Goal: Information Seeking & Learning: Learn about a topic

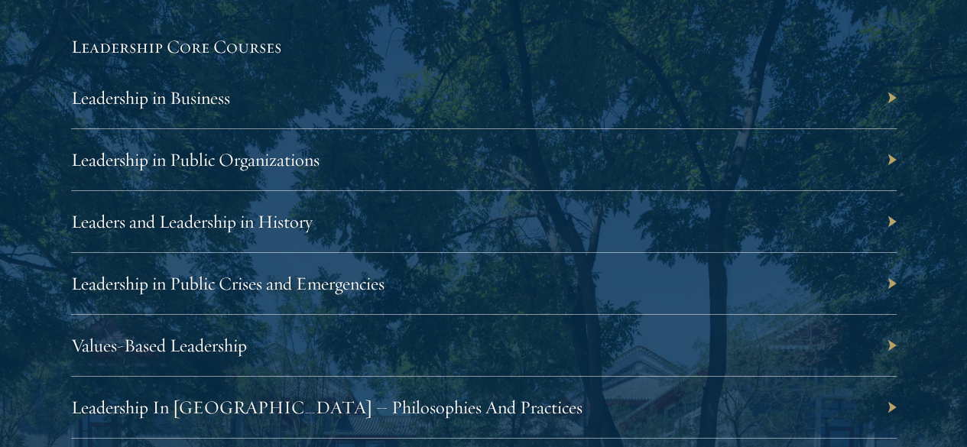
scroll to position [2643, 0]
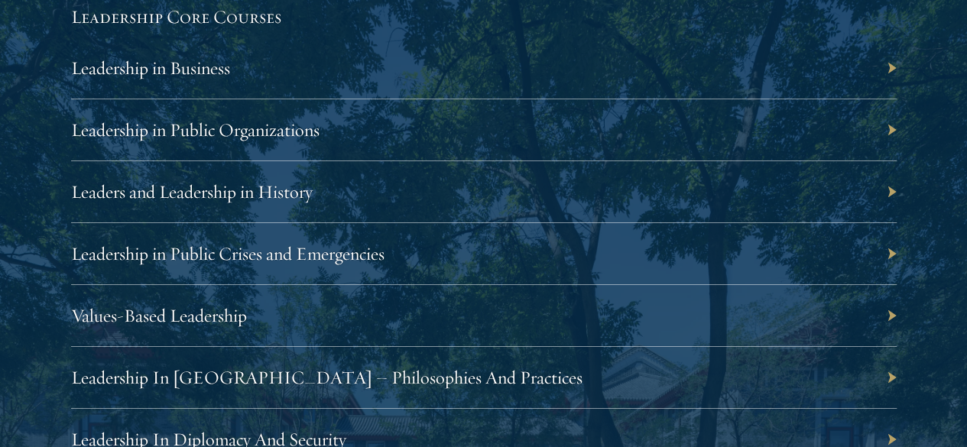
click at [837, 223] on div "Leadership in Public Crises and Emergencies" at bounding box center [484, 254] width 826 height 62
click at [392, 242] on link "Leadership in Public Crises and Emergencies" at bounding box center [236, 253] width 314 height 23
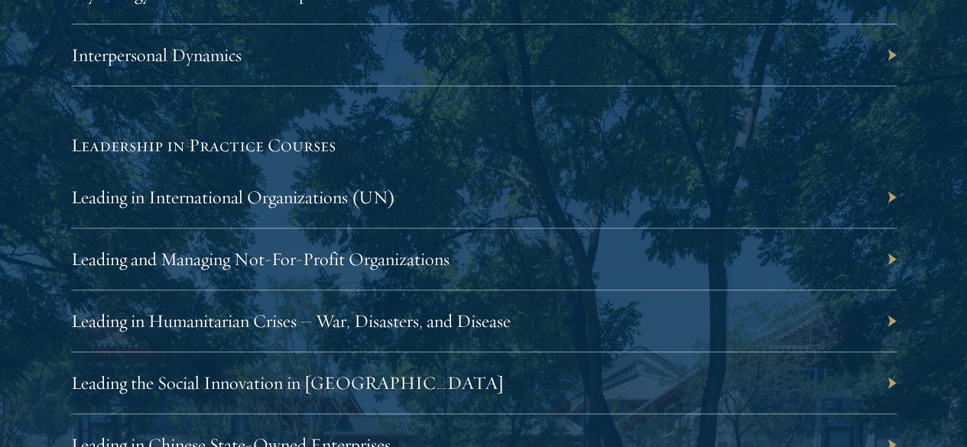
scroll to position [3200, 0]
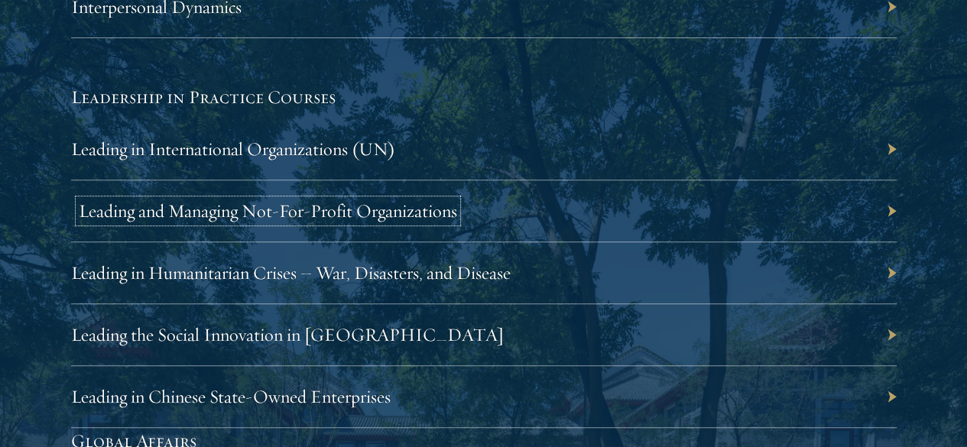
click at [457, 200] on link "Leading and Managing Not-For-Profit Organizations" at bounding box center [268, 211] width 379 height 23
click at [525, 119] on div "Leading in International Organizations (UN)" at bounding box center [484, 150] width 826 height 62
click at [403, 138] on link "Leading in International Organizations (UN)" at bounding box center [241, 149] width 324 height 23
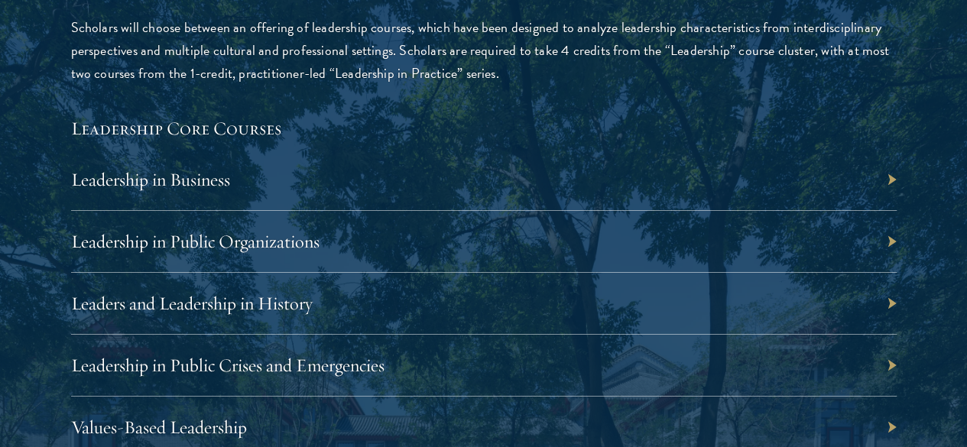
scroll to position [2532, 0]
click at [327, 229] on link "Leadership in Public Organizations" at bounding box center [203, 240] width 249 height 23
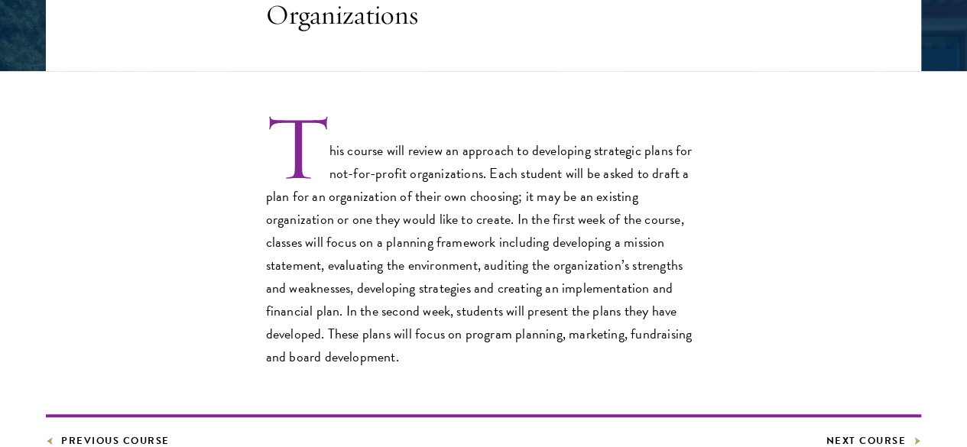
scroll to position [410, 0]
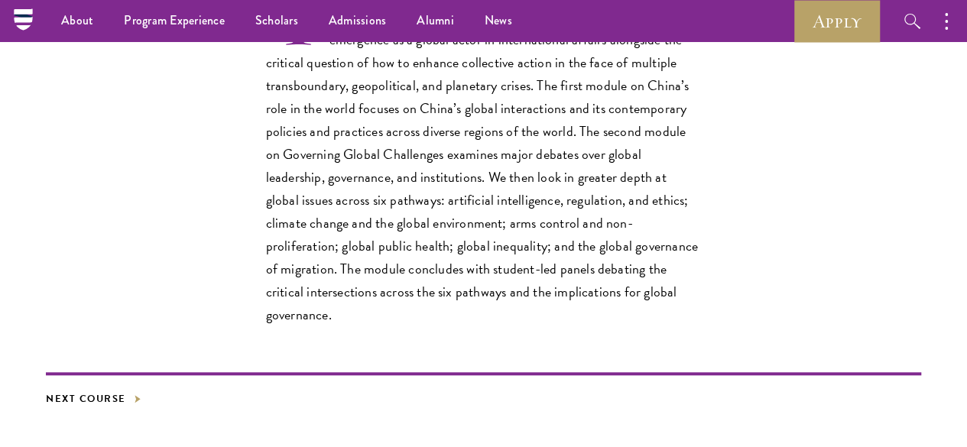
scroll to position [531, 0]
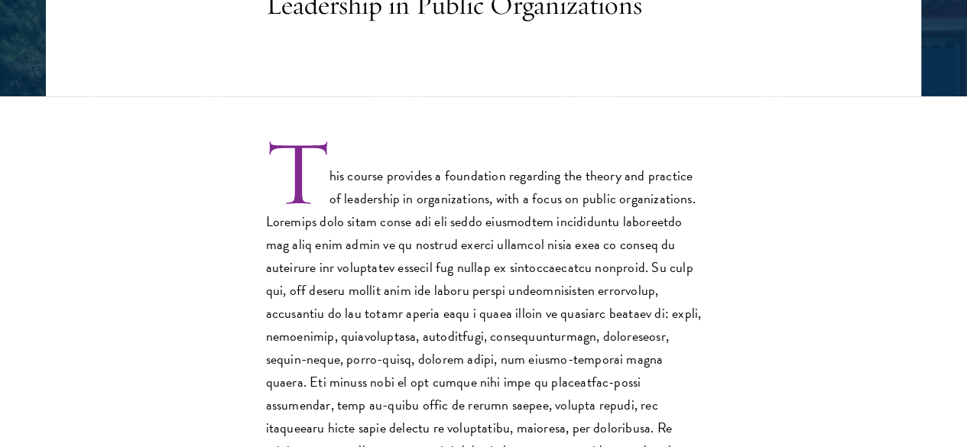
scroll to position [385, 0]
